Goal: Task Accomplishment & Management: Manage account settings

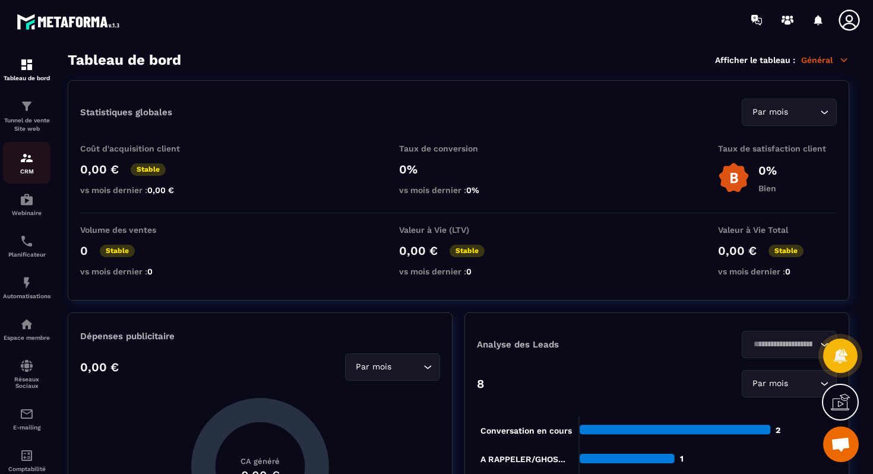
click at [32, 155] on img at bounding box center [27, 158] width 14 height 14
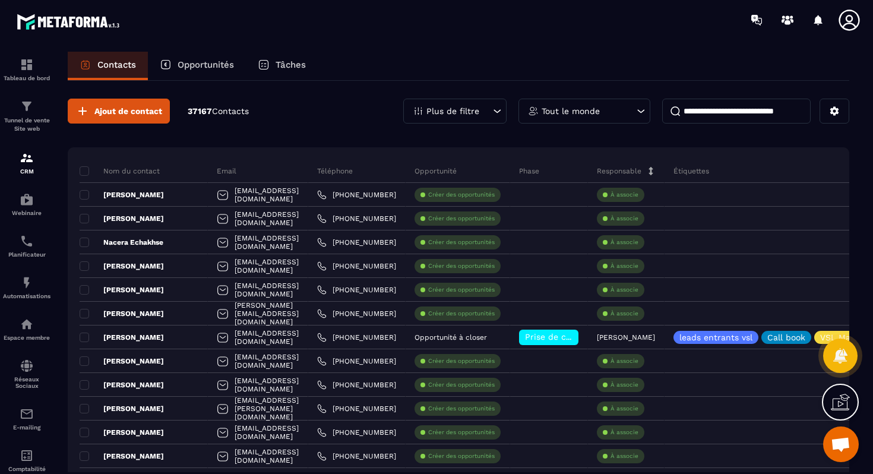
click at [214, 58] on div "Opportunités" at bounding box center [197, 66] width 98 height 29
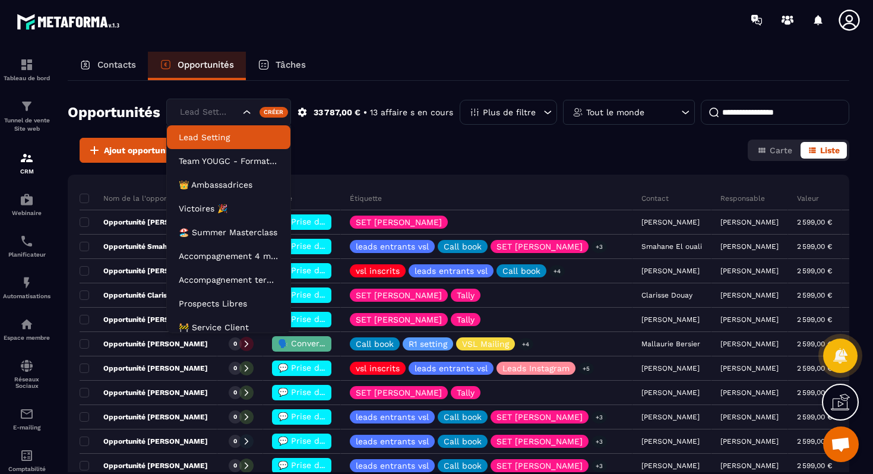
click at [223, 106] on div "Lead Setting" at bounding box center [208, 112] width 65 height 13
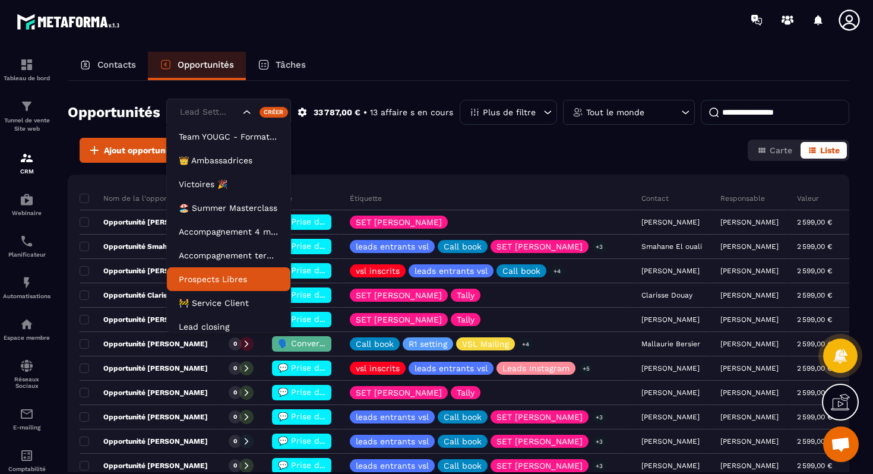
scroll to position [30, 0]
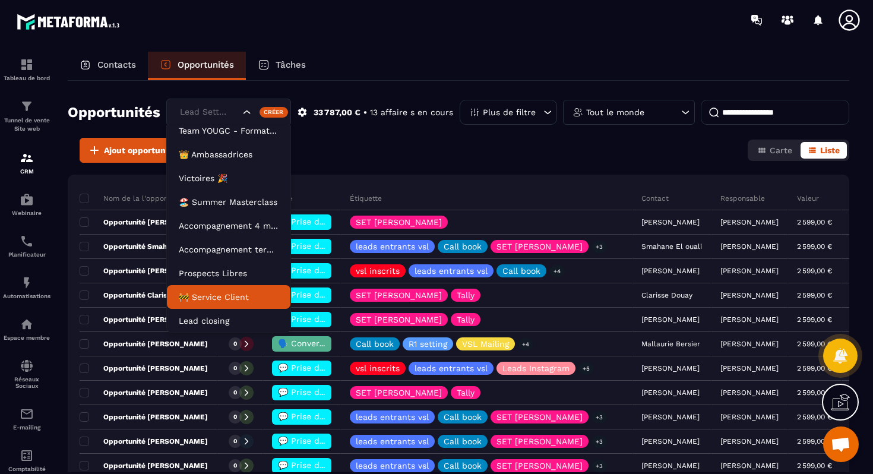
click at [211, 298] on p "🚧 Service Client" at bounding box center [229, 297] width 100 height 12
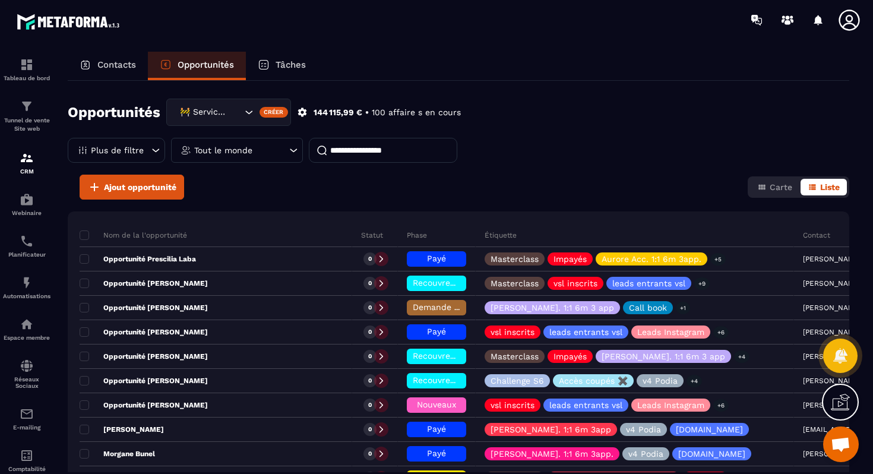
click at [303, 138] on div "Tout le monde" at bounding box center [237, 150] width 132 height 25
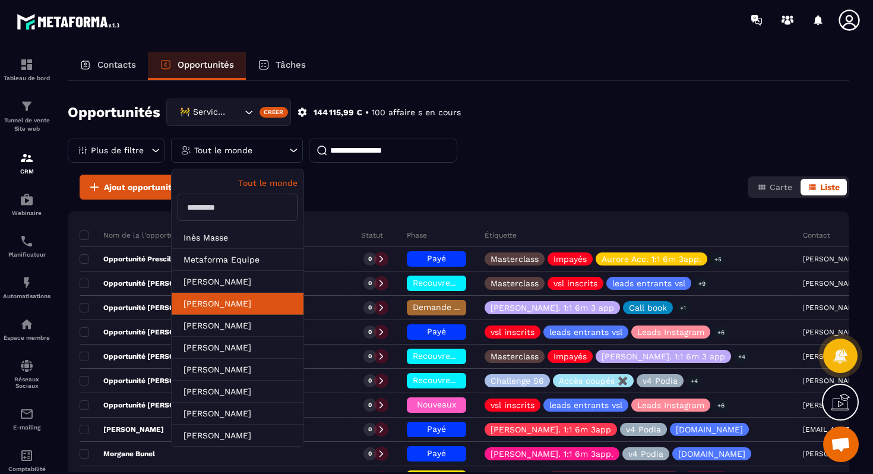
click at [304, 293] on li "[PERSON_NAME]" at bounding box center [238, 304] width 132 height 22
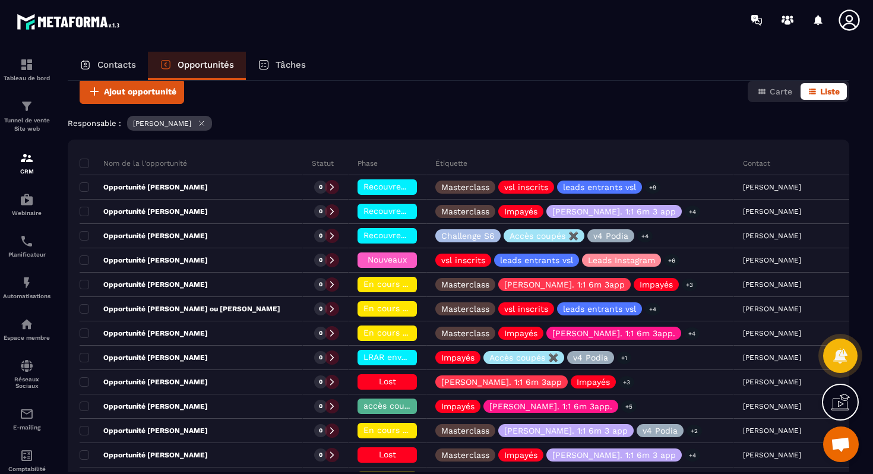
scroll to position [61, 0]
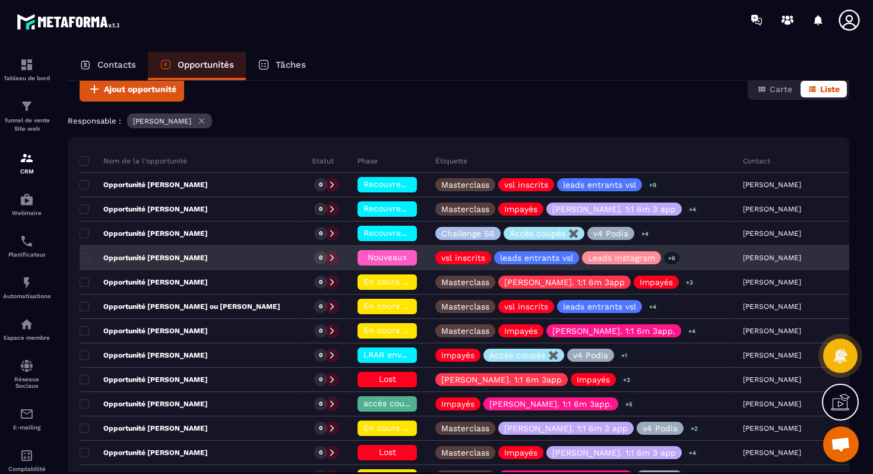
click at [246, 254] on div "Opportunité [PERSON_NAME]" at bounding box center [191, 259] width 223 height 24
